Goal: Task Accomplishment & Management: Use online tool/utility

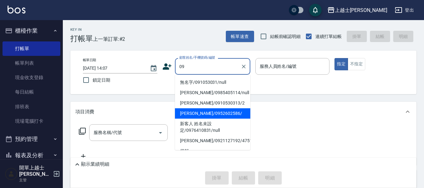
type input "[PERSON_NAME]/0952602586/"
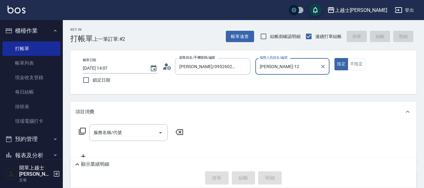
type input "[PERSON_NAME]-12"
click at [334, 58] on button "指定" at bounding box center [341, 64] width 14 height 12
type button "true"
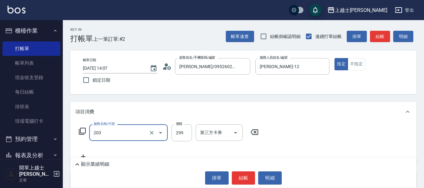
type input "B級洗+剪(203)"
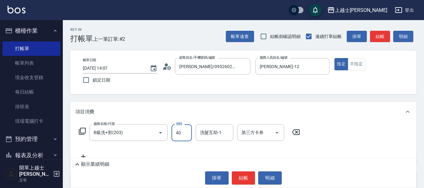
type input "400"
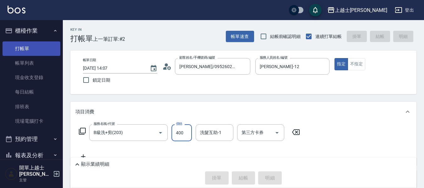
type input "[DATE] 14:56"
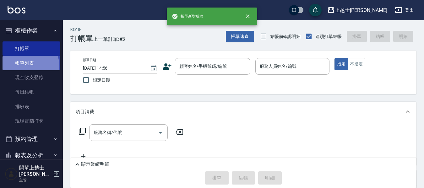
click at [29, 66] on link "帳單列表" at bounding box center [32, 63] width 58 height 14
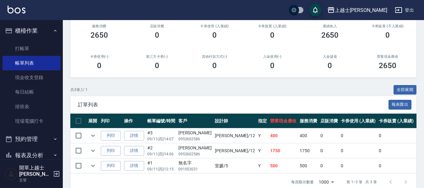
scroll to position [95, 0]
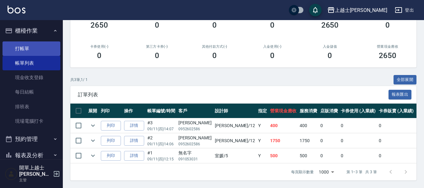
click at [30, 44] on link "打帳單" at bounding box center [32, 48] width 58 height 14
